Goal: Obtain resource: Obtain resource

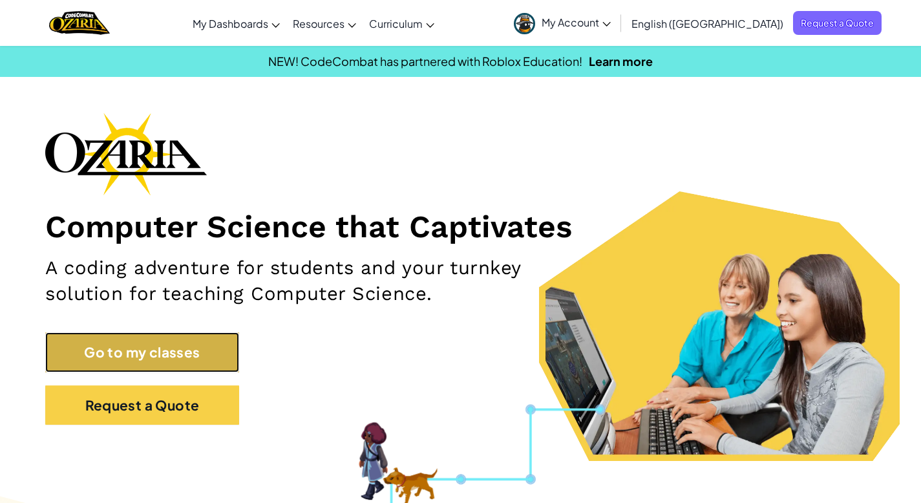
click at [158, 350] on link "Go to my classes" at bounding box center [142, 351] width 194 height 39
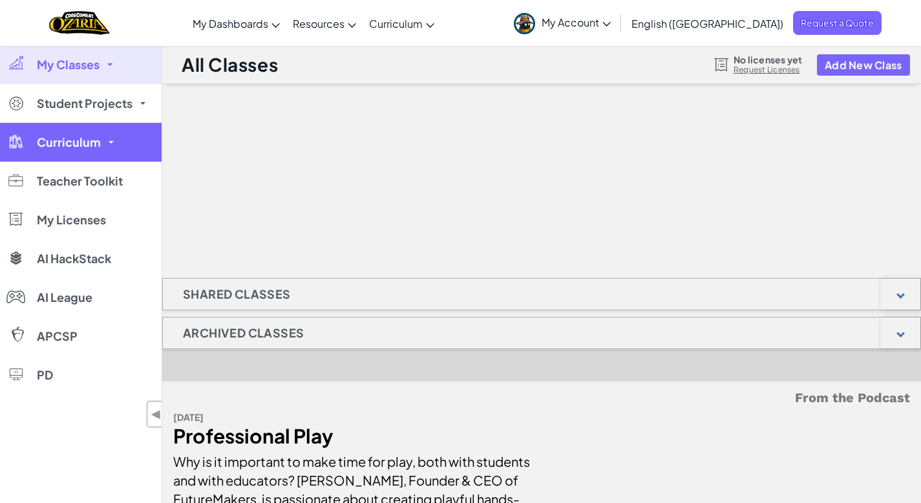
click at [96, 147] on span "Curriculum" at bounding box center [69, 142] width 64 height 12
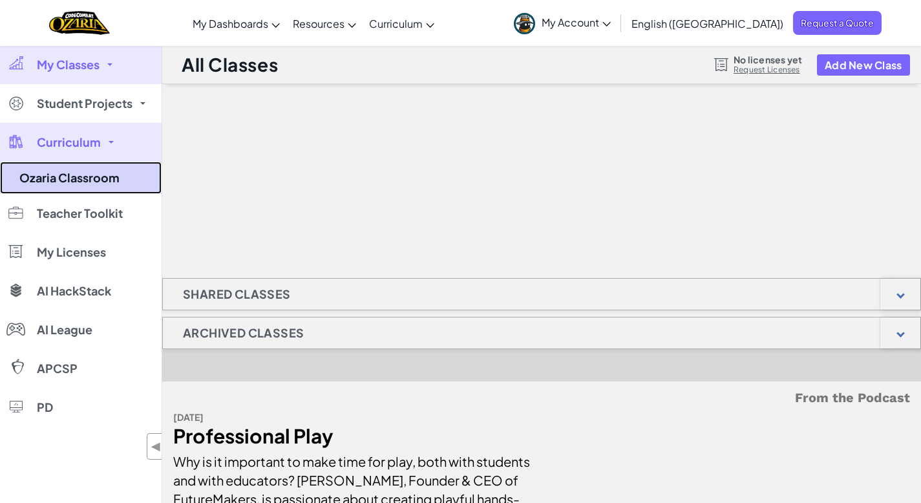
click at [85, 173] on link "Ozaria Classroom" at bounding box center [81, 178] width 162 height 32
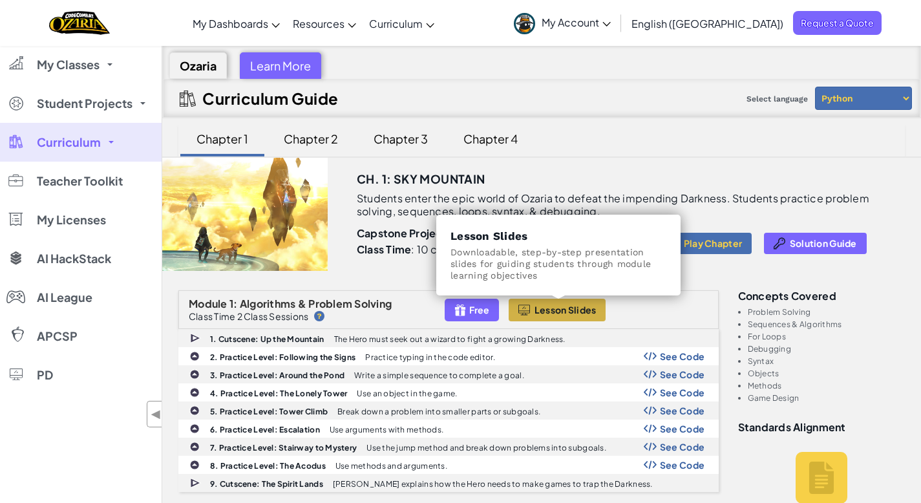
click at [571, 310] on span "Lesson Slides" at bounding box center [565, 309] width 62 height 10
